Goal: Ask a question

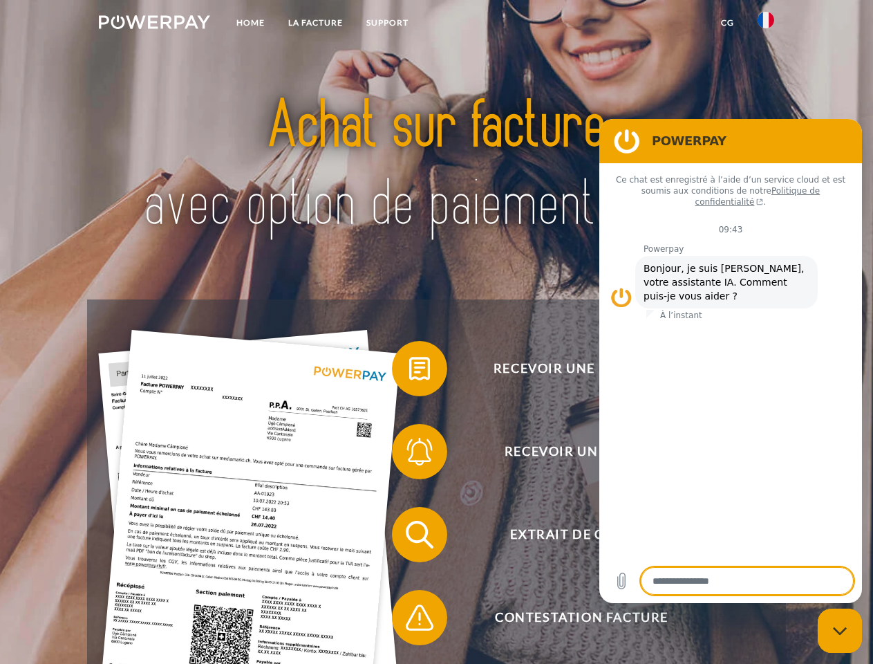
click at [154, 24] on img at bounding box center [154, 22] width 111 height 14
click at [766, 24] on img at bounding box center [766, 20] width 17 height 17
click at [727, 23] on link "CG" at bounding box center [727, 22] width 37 height 25
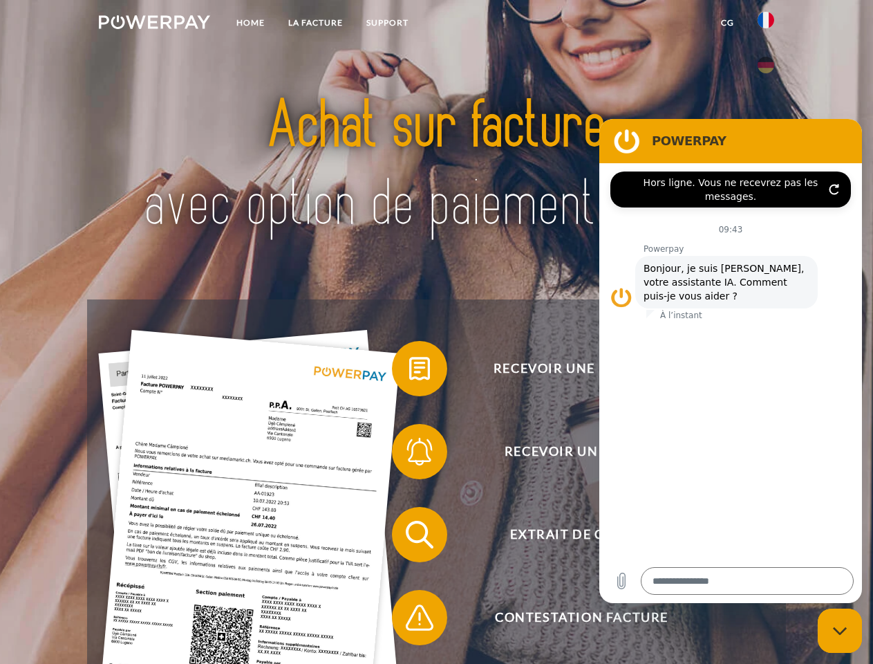
click at [409, 371] on span at bounding box center [398, 368] width 69 height 69
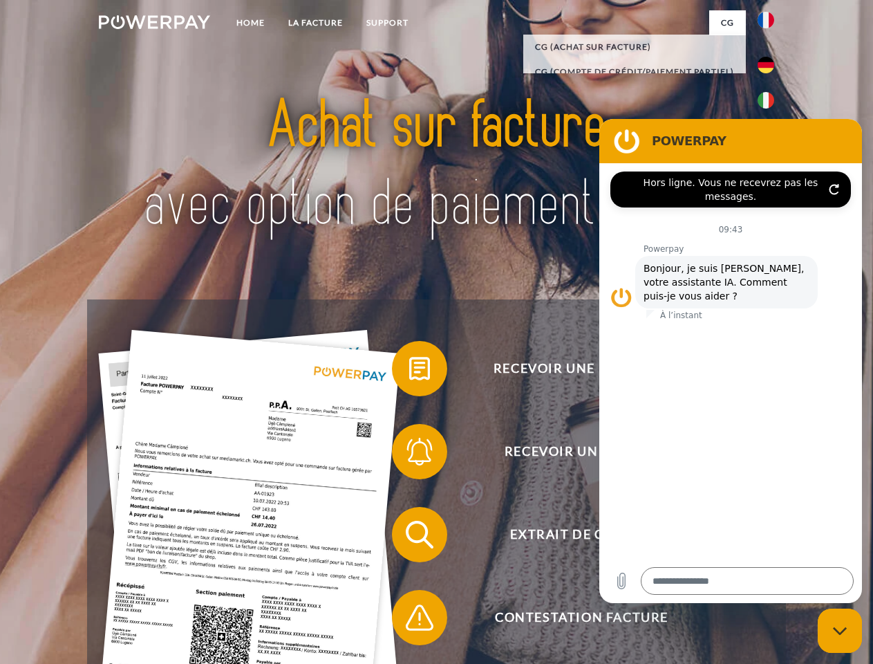
click at [409, 454] on span at bounding box center [398, 451] width 69 height 69
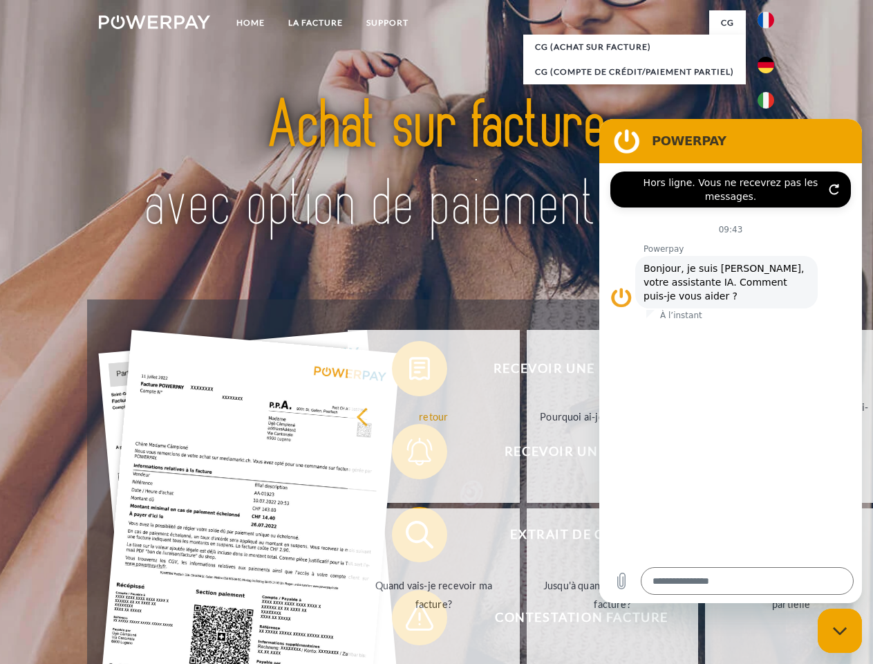
click at [527, 537] on link "Jusqu'à quand dois-je payer ma facture?" at bounding box center [613, 594] width 172 height 173
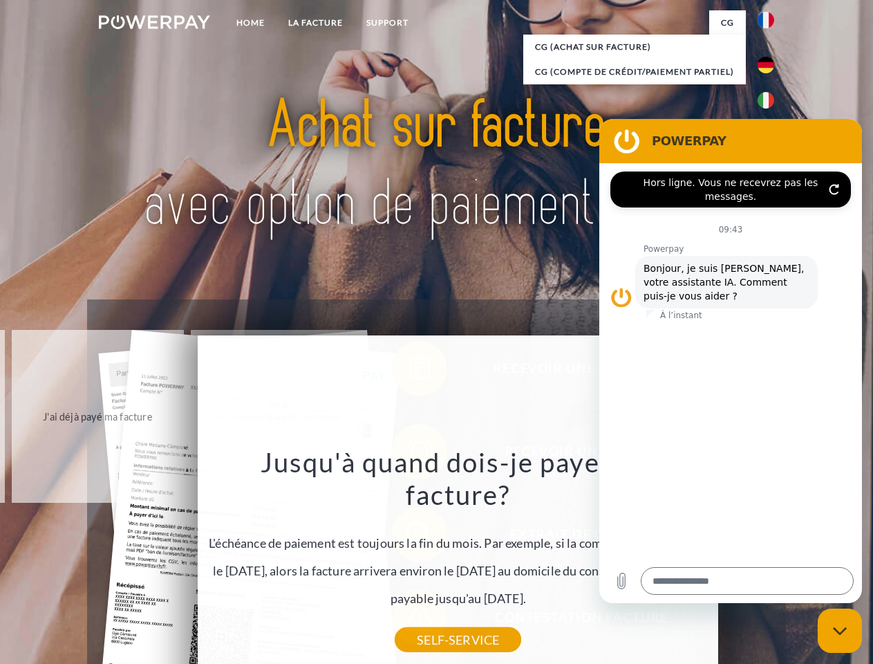
click at [840, 631] on icon "Fermer la fenêtre de messagerie" at bounding box center [840, 630] width 15 height 9
type textarea "*"
